Goal: Task Accomplishment & Management: Manage account settings

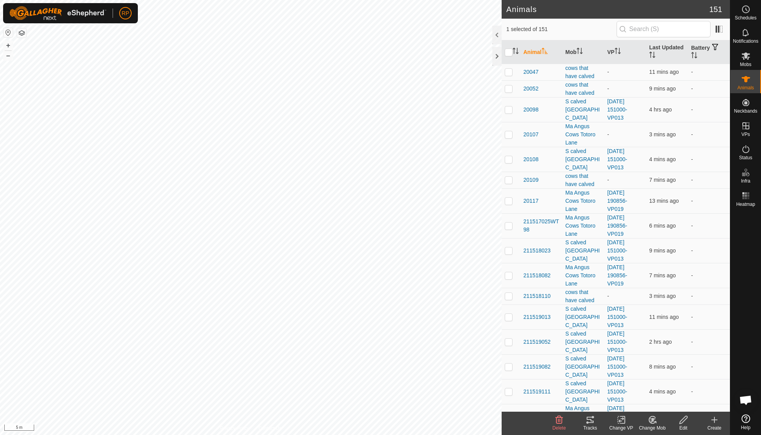
checkbox input "false"
checkbox input "true"
checkbox input "false"
click at [649, 420] on icon at bounding box center [652, 419] width 10 height 9
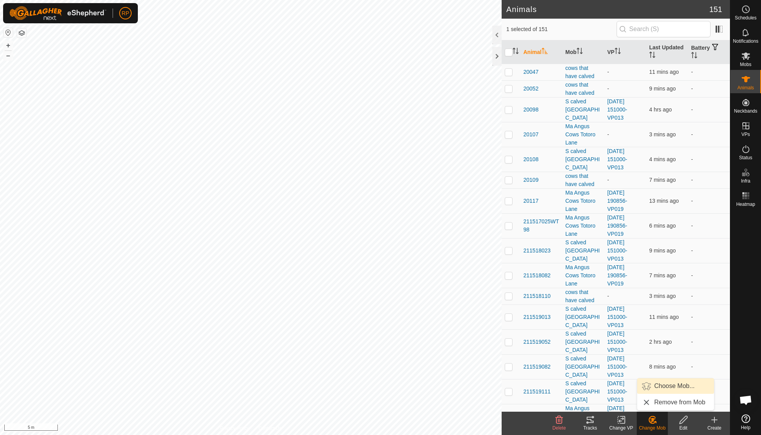
click at [657, 383] on link "Choose Mob..." at bounding box center [675, 386] width 77 height 16
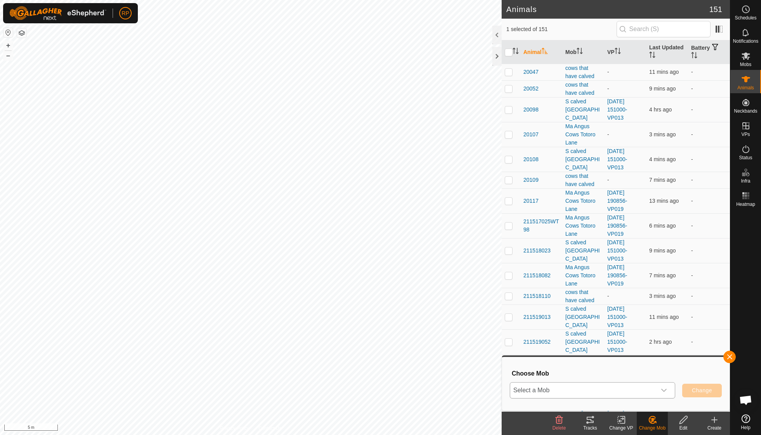
click at [662, 389] on icon "dropdown trigger" at bounding box center [664, 390] width 6 height 6
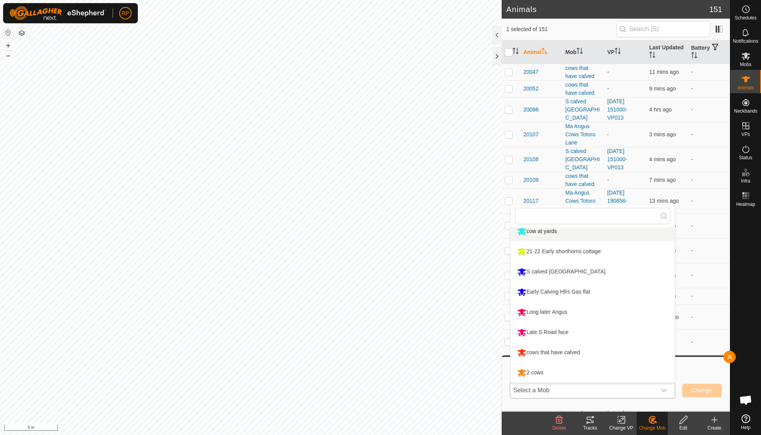
scroll to position [127, 0]
click at [561, 353] on li "cows that have calved" at bounding box center [592, 352] width 164 height 19
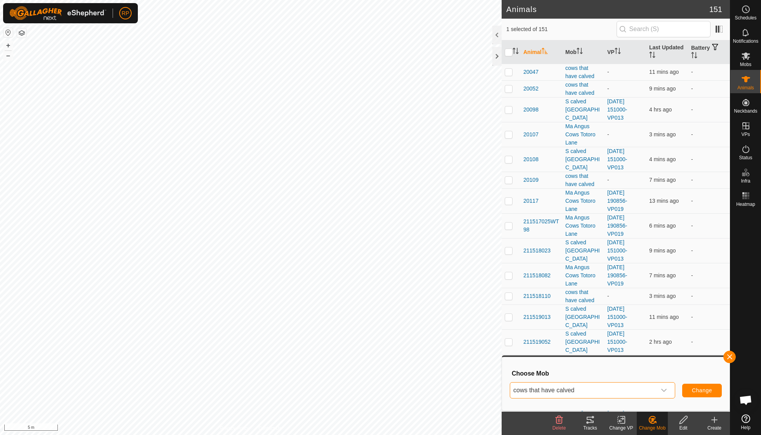
click at [699, 392] on span "Change" at bounding box center [702, 390] width 20 height 6
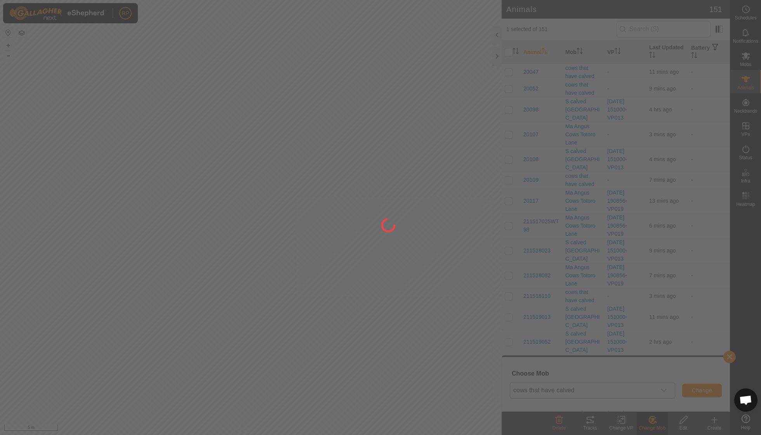
checkbox input "false"
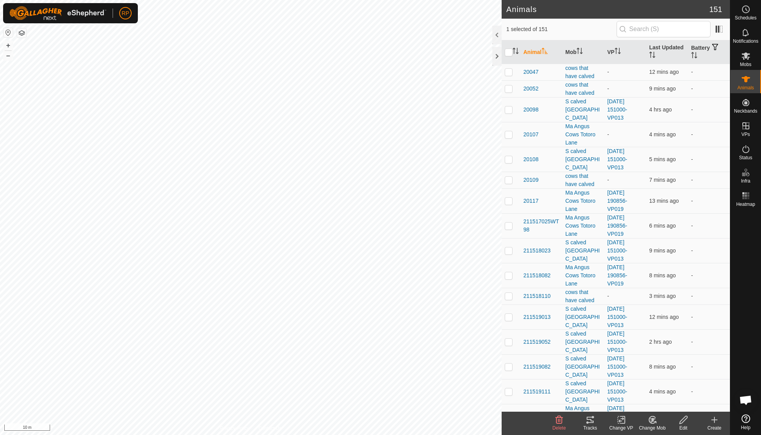
click at [654, 420] on icon at bounding box center [652, 419] width 10 height 9
click at [666, 387] on link "Choose Mob..." at bounding box center [675, 386] width 77 height 16
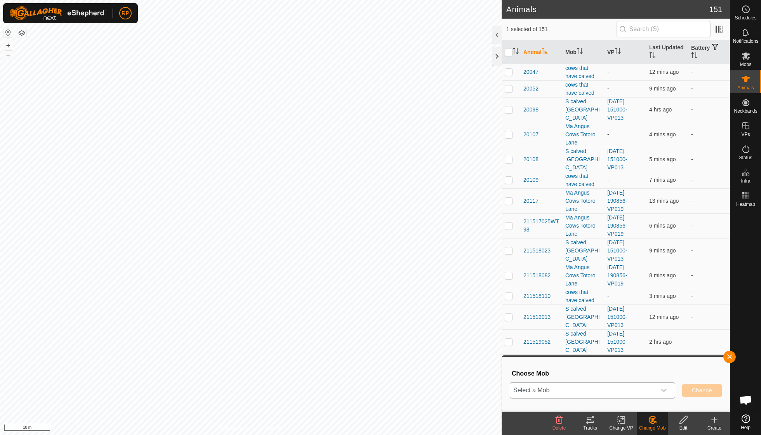
click at [665, 391] on icon "dropdown trigger" at bounding box center [664, 390] width 6 height 6
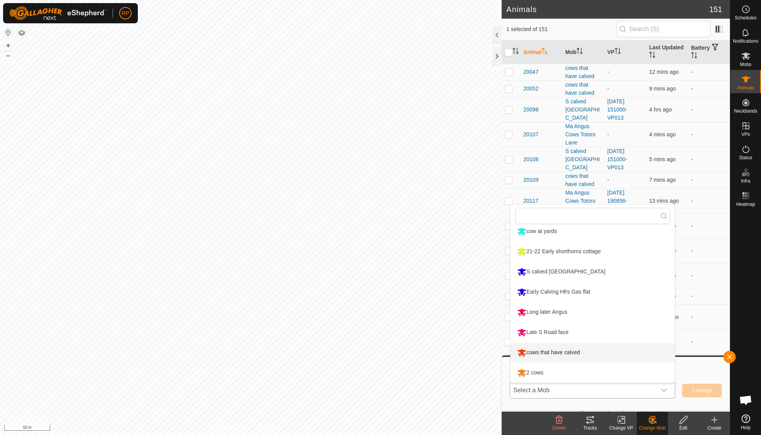
click at [569, 354] on li "cows that have calved" at bounding box center [592, 352] width 164 height 19
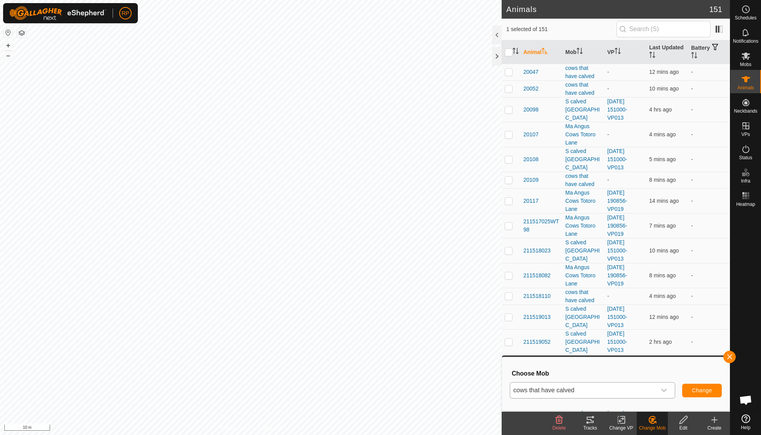
click at [700, 390] on span "Change" at bounding box center [702, 390] width 20 height 6
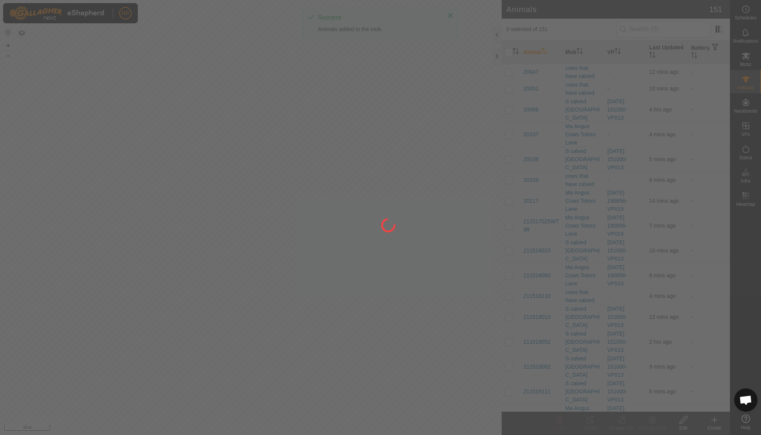
checkbox input "false"
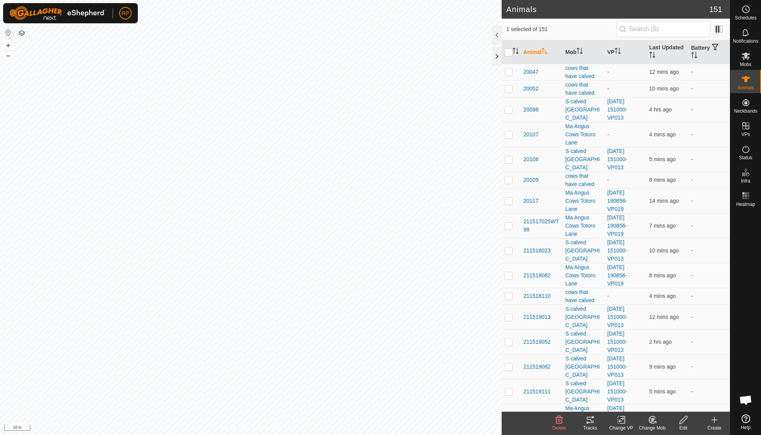
click at [647, 418] on icon at bounding box center [652, 419] width 10 height 9
click at [656, 381] on link "Choose Mob..." at bounding box center [675, 386] width 77 height 16
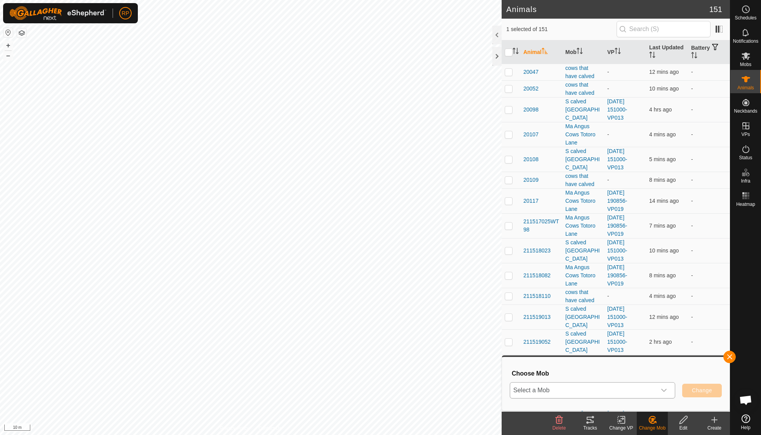
click at [662, 390] on icon "dropdown trigger" at bounding box center [664, 390] width 6 height 6
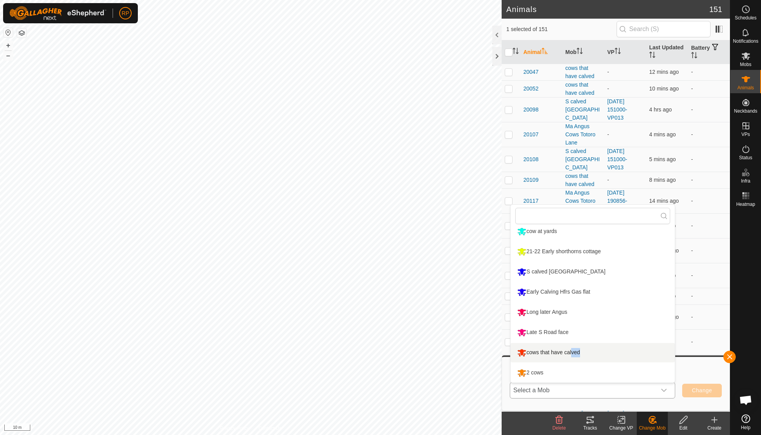
click at [570, 349] on li "cows that have calved" at bounding box center [592, 352] width 164 height 19
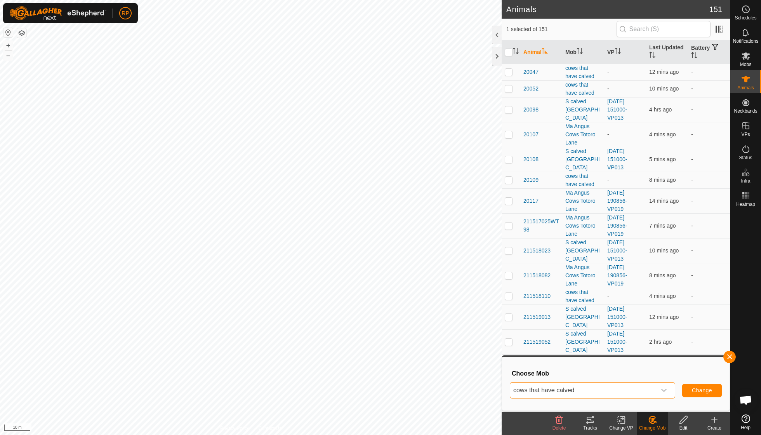
click at [692, 387] on button "Change" at bounding box center [702, 390] width 40 height 14
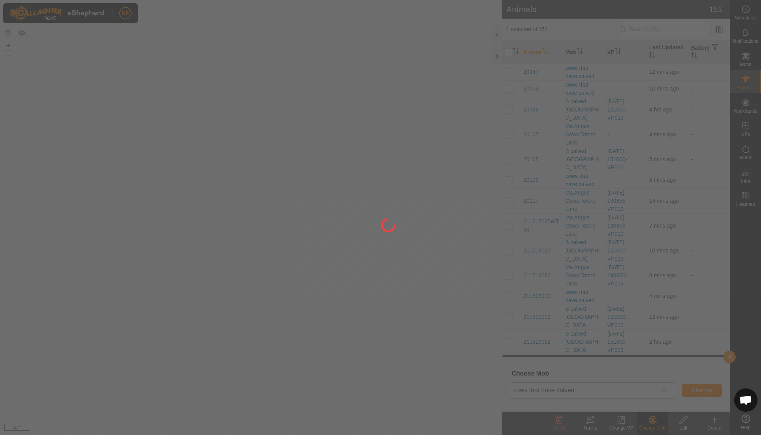
checkbox input "false"
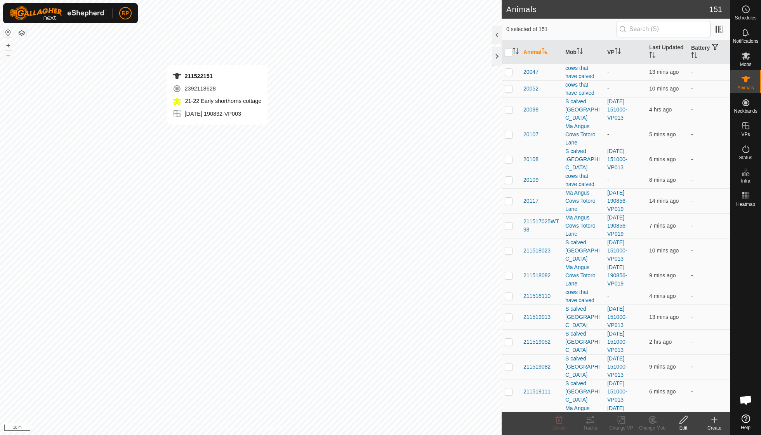
checkbox input "true"
click at [618, 420] on rect at bounding box center [621, 419] width 7 height 7
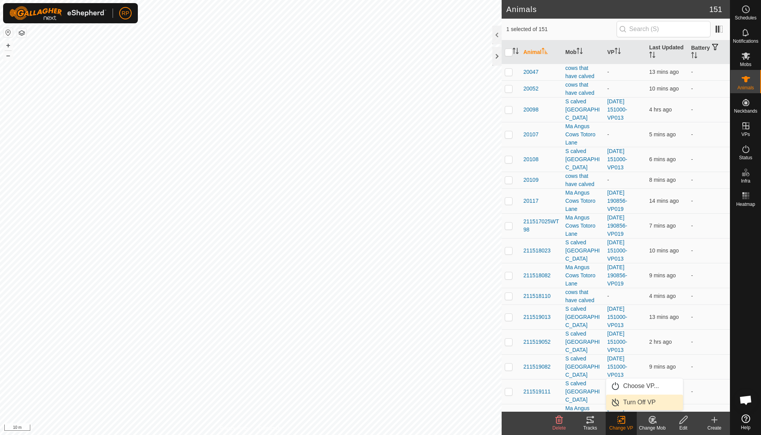
click at [626, 401] on link "Turn Off VP" at bounding box center [644, 402] width 77 height 16
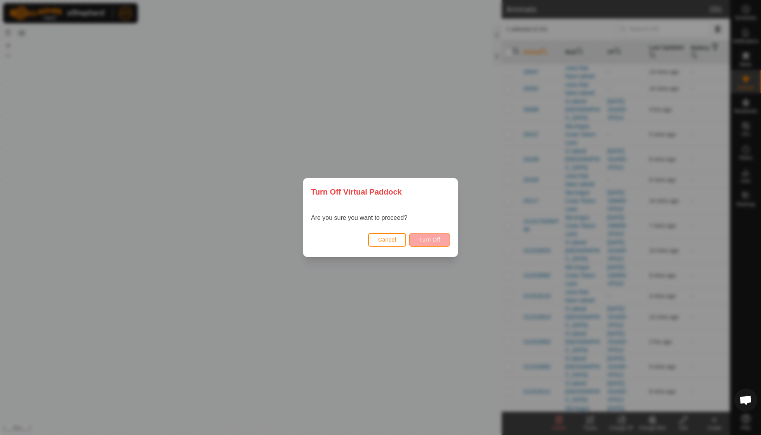
click at [421, 241] on span "Turn Off" at bounding box center [429, 239] width 21 height 6
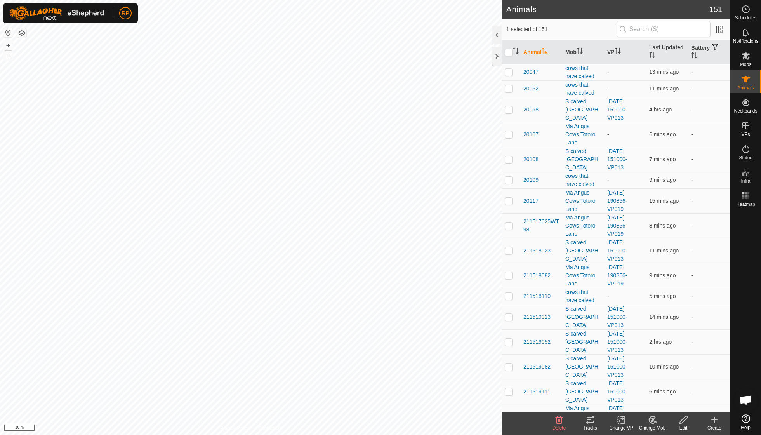
click at [651, 420] on icon at bounding box center [651, 421] width 2 height 2
click at [663, 389] on link "Choose Mob..." at bounding box center [675, 386] width 77 height 16
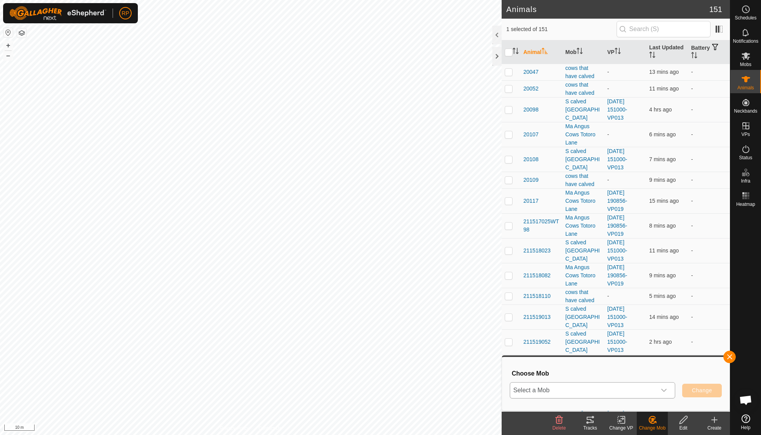
click at [664, 388] on icon "dropdown trigger" at bounding box center [664, 390] width 6 height 6
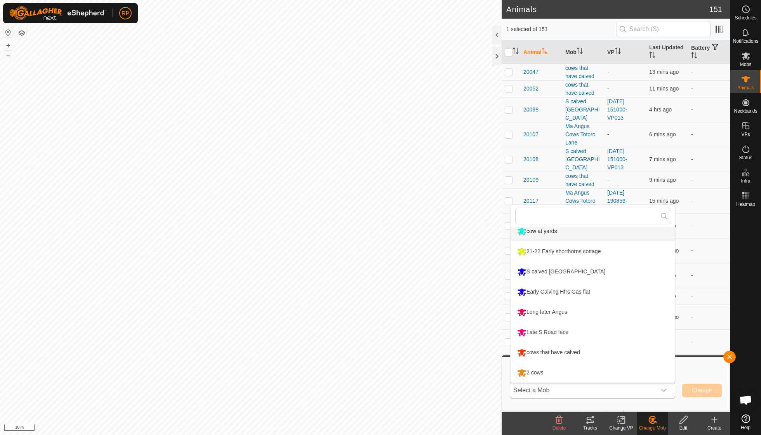
scroll to position [127, 0]
click at [578, 353] on li "cows that have calved" at bounding box center [592, 352] width 164 height 19
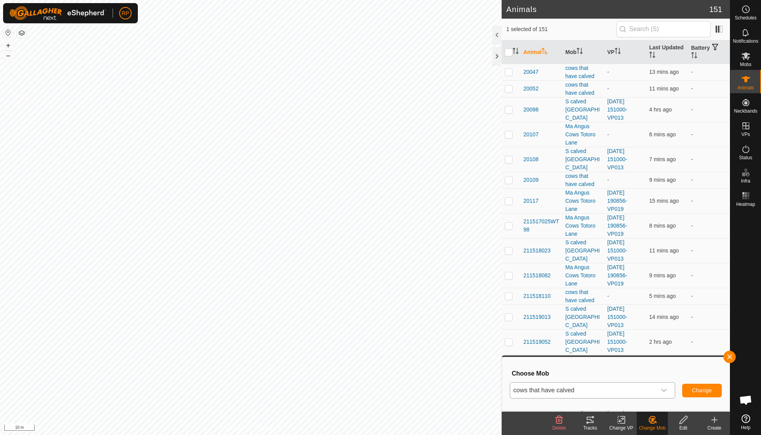
click at [692, 393] on span "Change" at bounding box center [702, 390] width 20 height 6
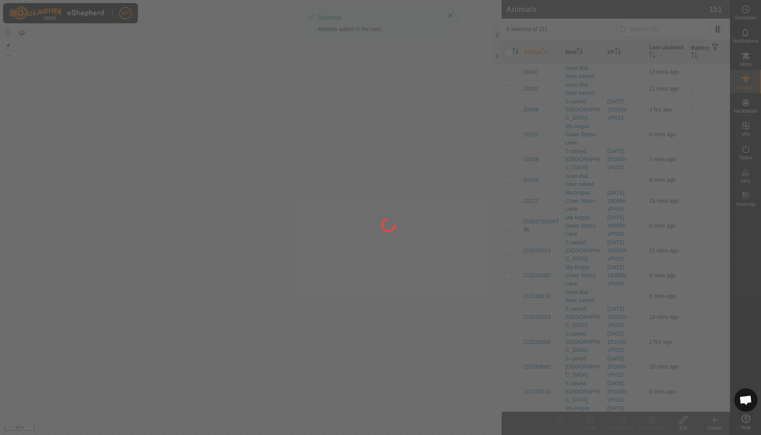
checkbox input "false"
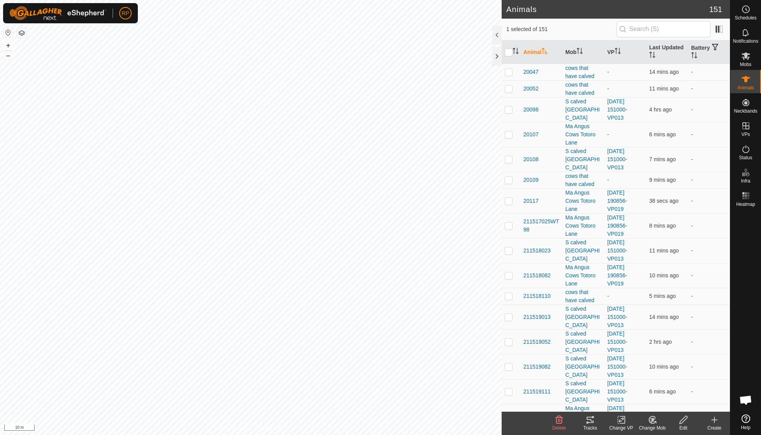
click at [651, 423] on icon at bounding box center [652, 419] width 7 height 7
click at [657, 388] on link "Choose Mob..." at bounding box center [675, 386] width 77 height 16
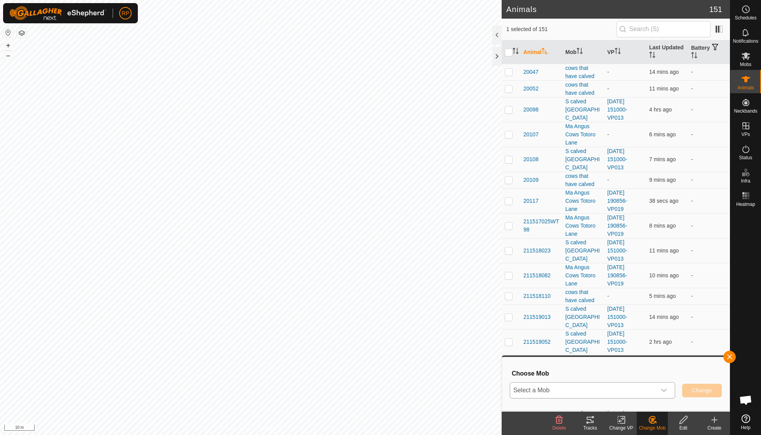
click at [666, 389] on icon "dropdown trigger" at bounding box center [664, 390] width 6 height 6
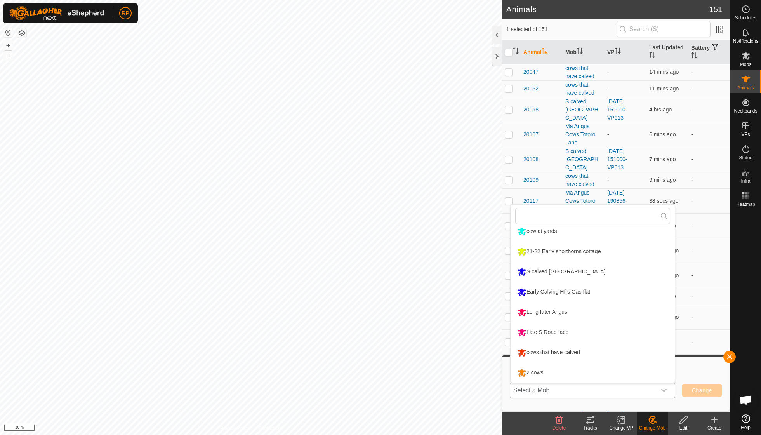
click at [562, 354] on li "cows that have calved" at bounding box center [592, 352] width 164 height 19
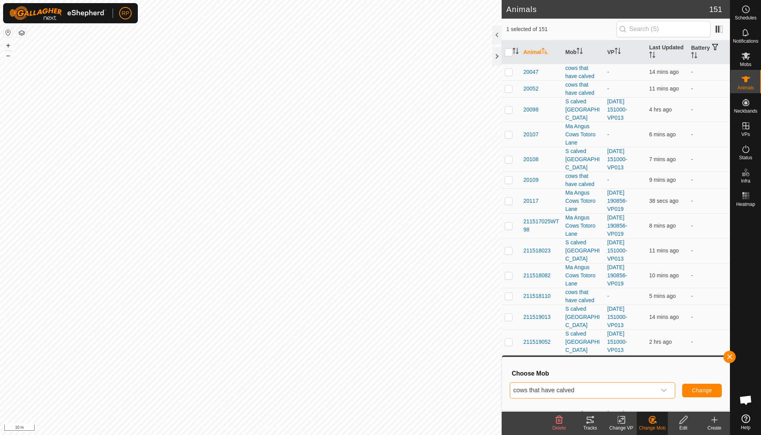
click at [703, 392] on span "Change" at bounding box center [702, 390] width 20 height 6
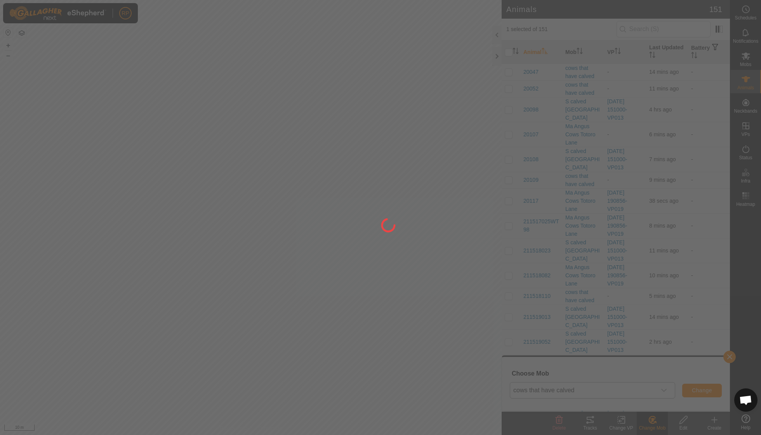
checkbox input "false"
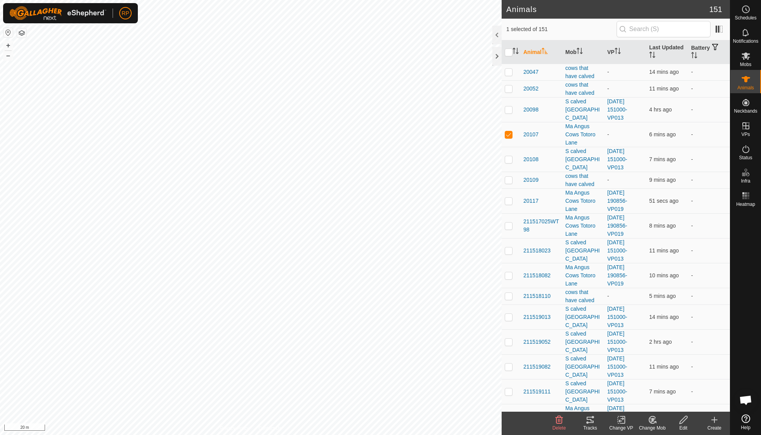
click at [654, 420] on icon at bounding box center [652, 420] width 5 height 4
click at [662, 386] on link "Choose Mob..." at bounding box center [675, 386] width 77 height 16
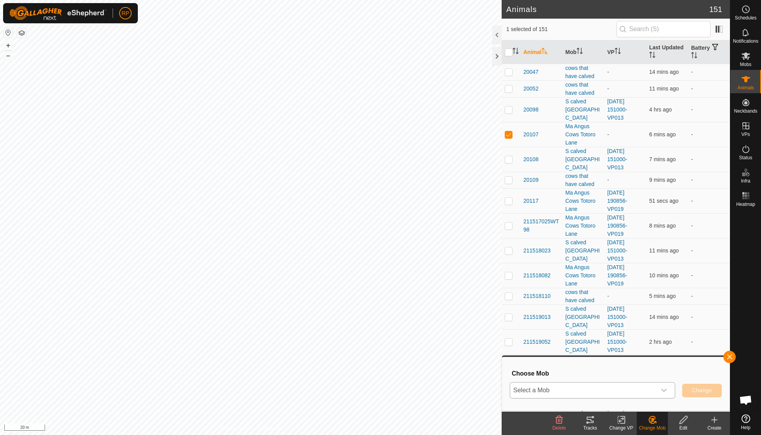
click at [664, 389] on icon "dropdown trigger" at bounding box center [664, 390] width 6 height 6
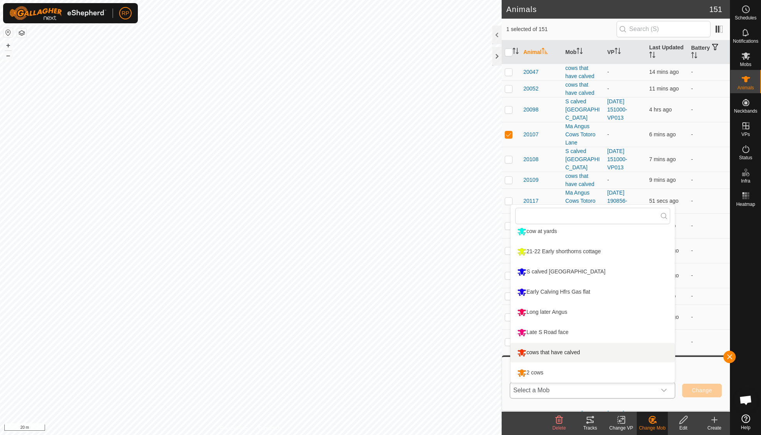
click at [580, 359] on li "cows that have calved" at bounding box center [592, 352] width 164 height 19
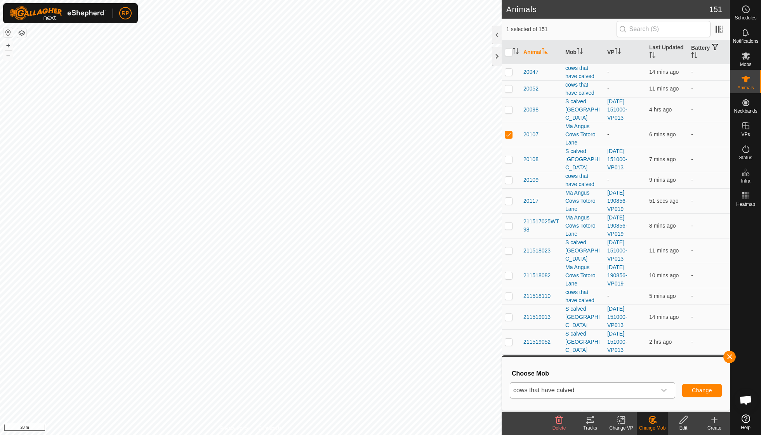
click at [704, 388] on span "Change" at bounding box center [702, 390] width 20 height 6
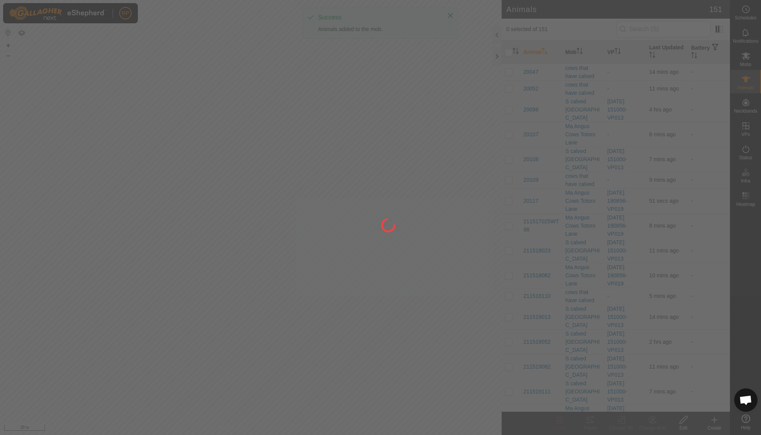
checkbox input "false"
